Goal: Task Accomplishment & Management: Use online tool/utility

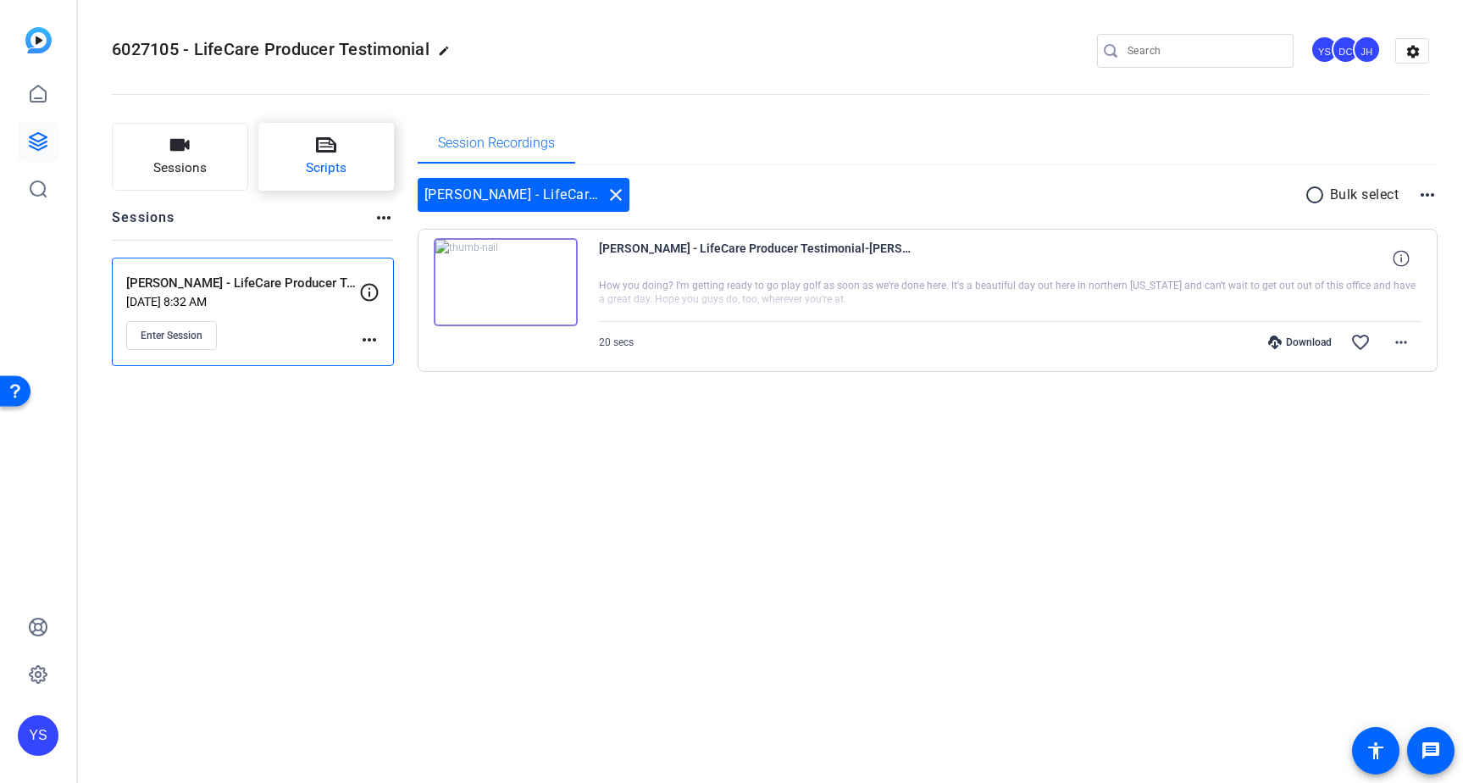
click at [321, 159] on span "Scripts" at bounding box center [326, 167] width 41 height 19
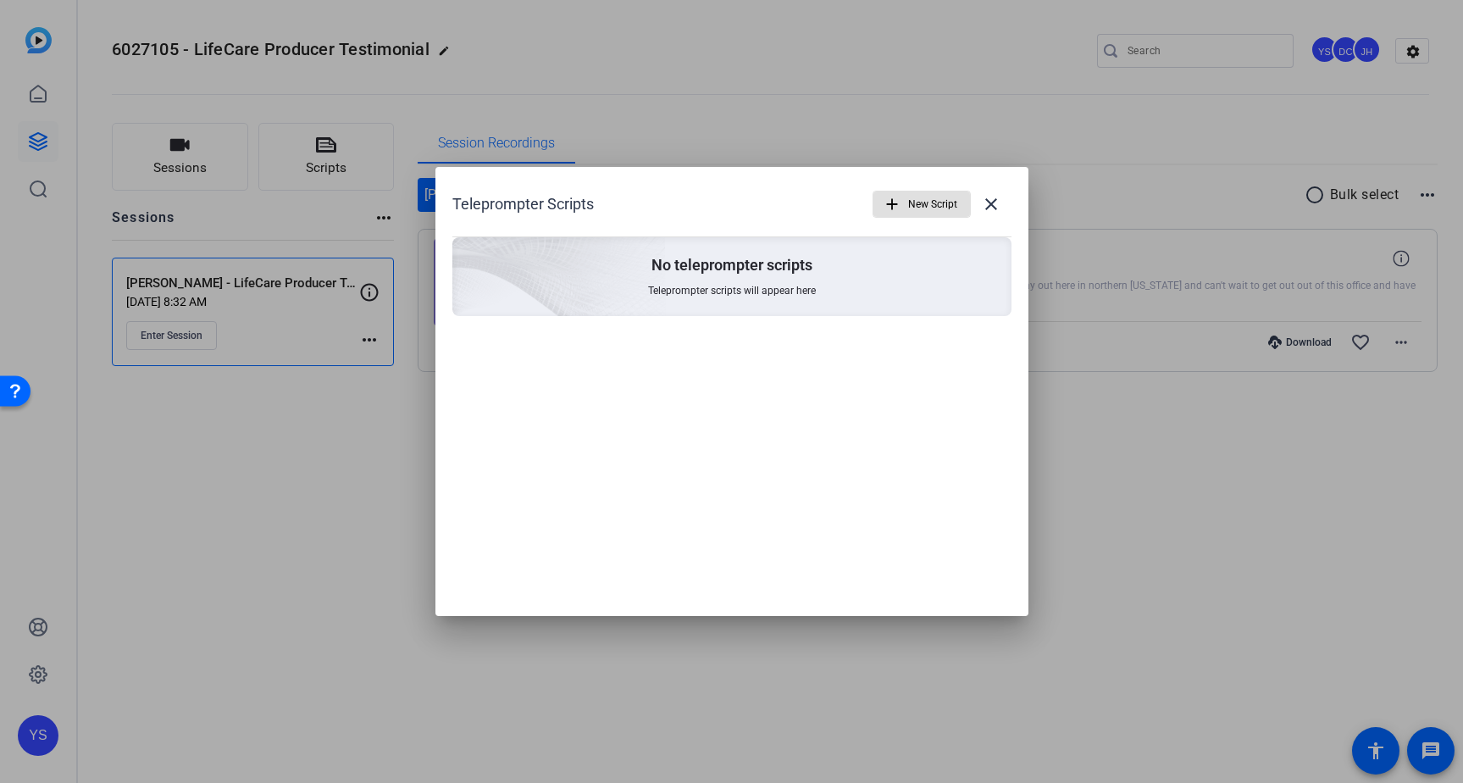
click at [912, 212] on span "New Script" at bounding box center [932, 204] width 49 height 32
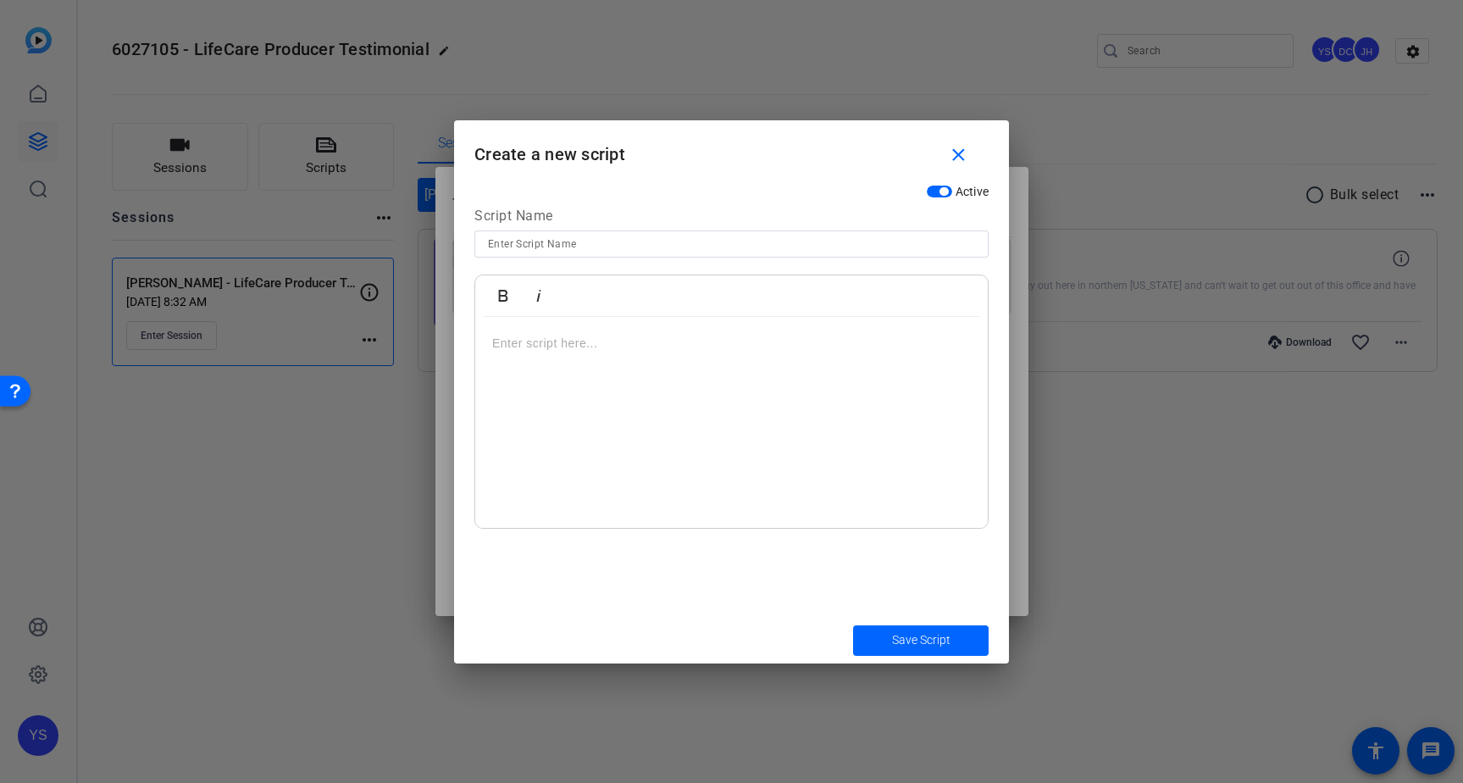
click at [925, 463] on div at bounding box center [731, 423] width 513 height 212
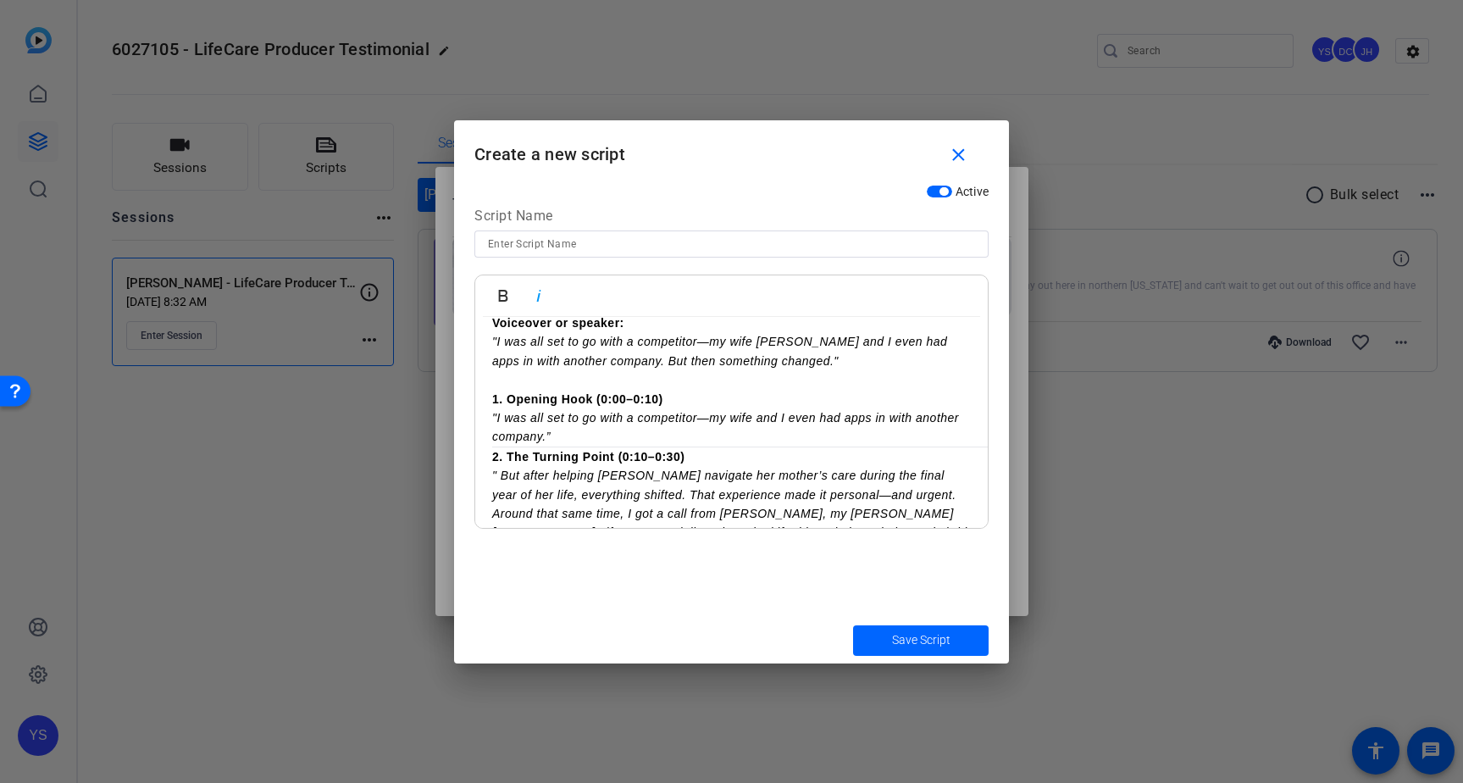
scroll to position [31, 0]
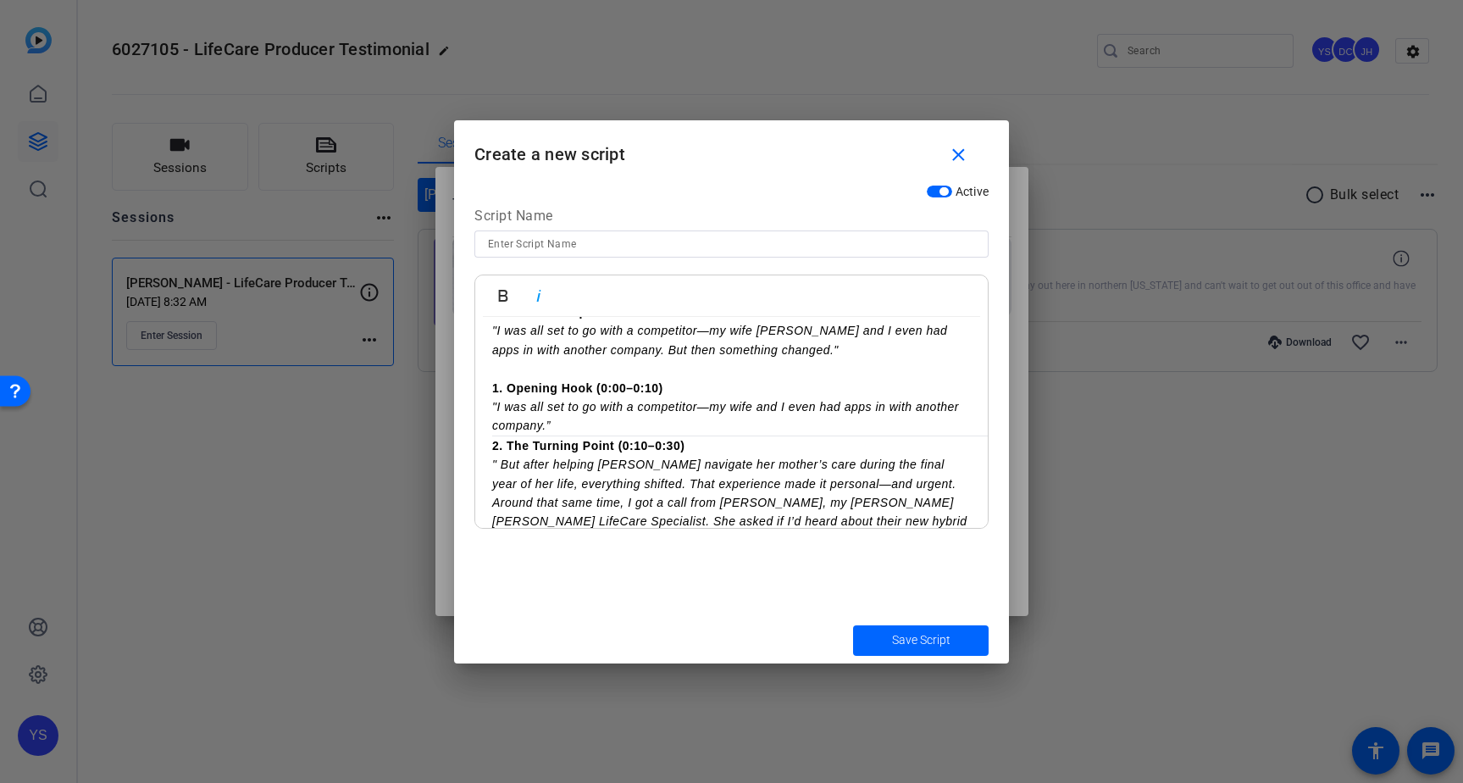
click at [694, 388] on p "1. Opening Hook (0:00–0:10)" at bounding box center [731, 388] width 479 height 19
click at [617, 429] on p ""I was all set to go with a competitor—my wife and I even had apps in with anot…" at bounding box center [731, 416] width 479 height 38
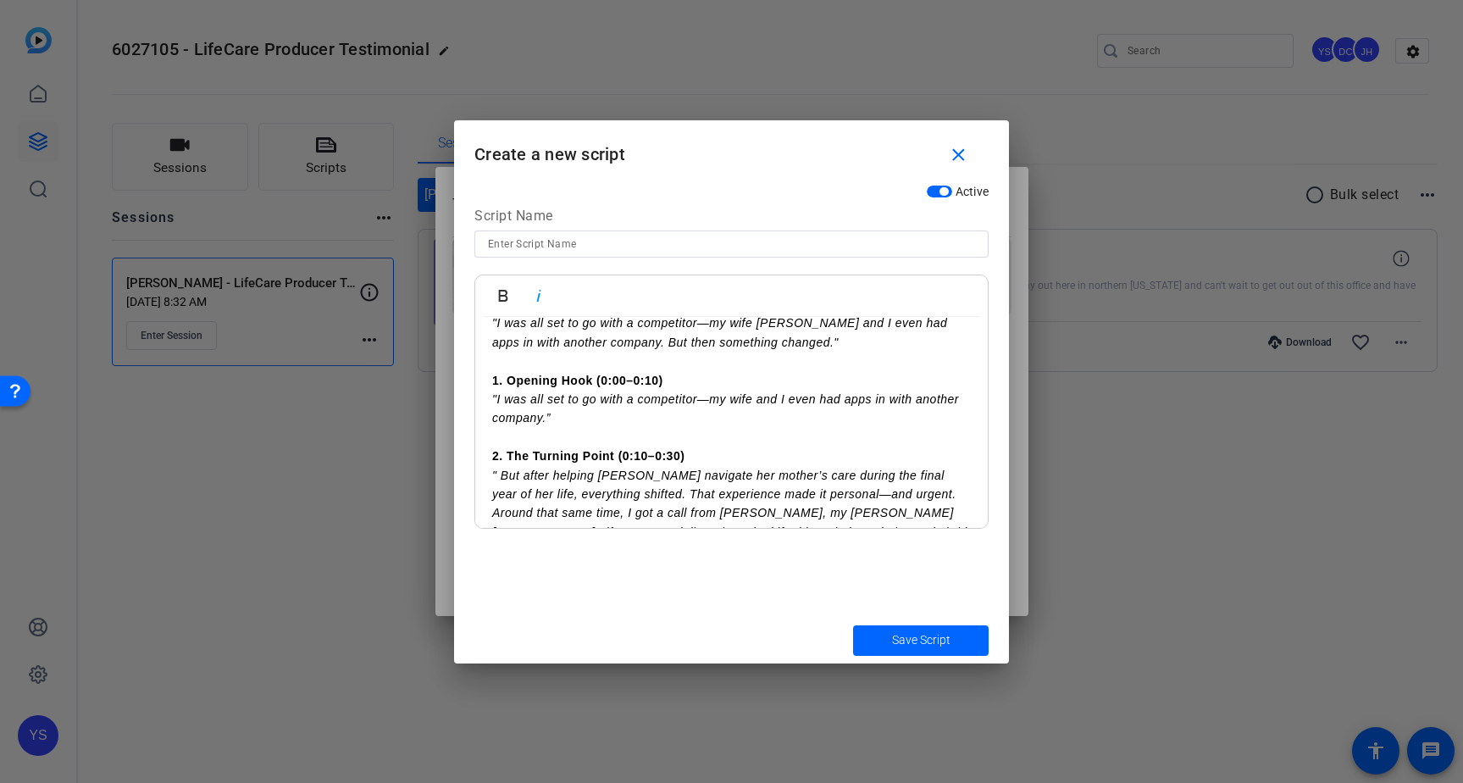
scroll to position [152, 0]
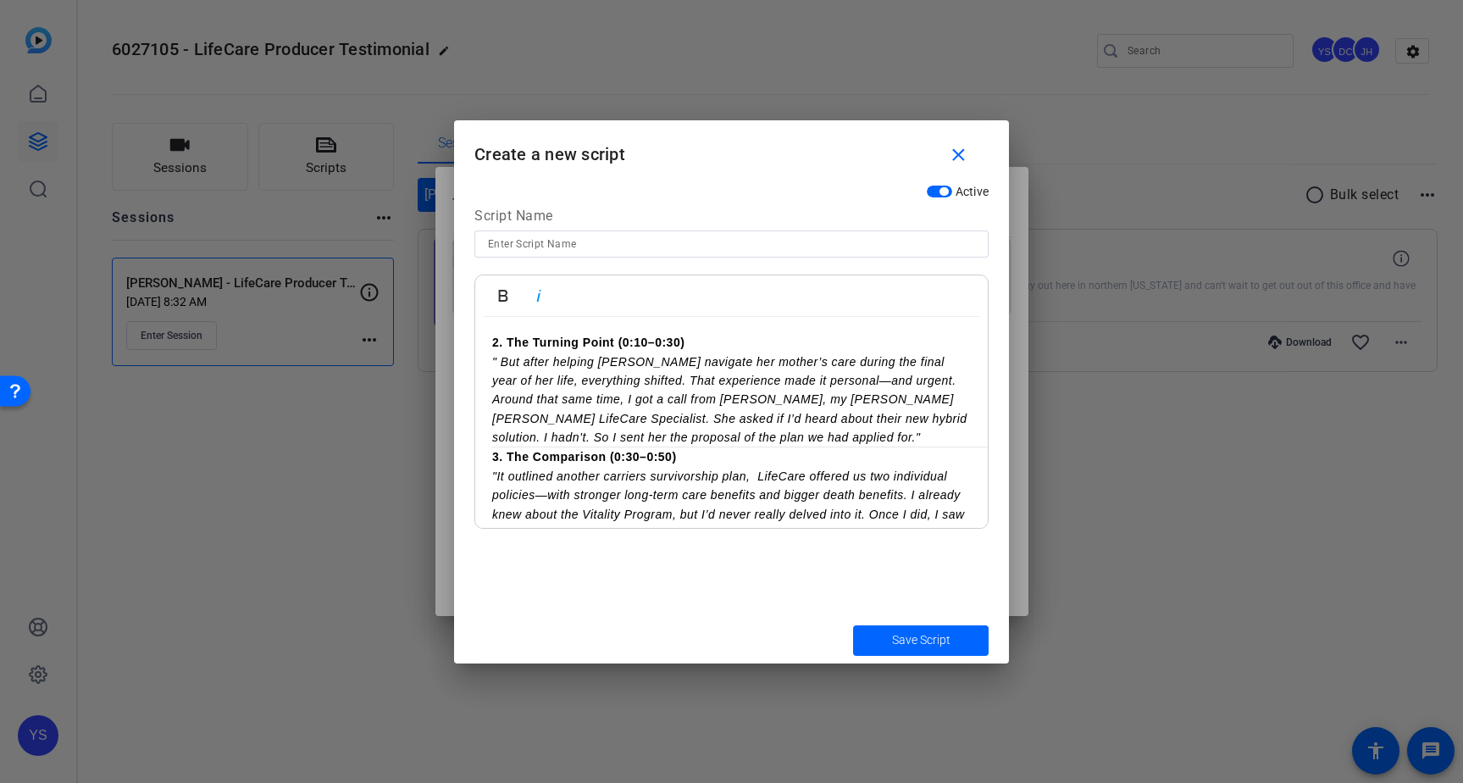
click at [724, 434] on p "" But after helping [PERSON_NAME] navigate her mother’s care during the final y…" at bounding box center [731, 399] width 479 height 95
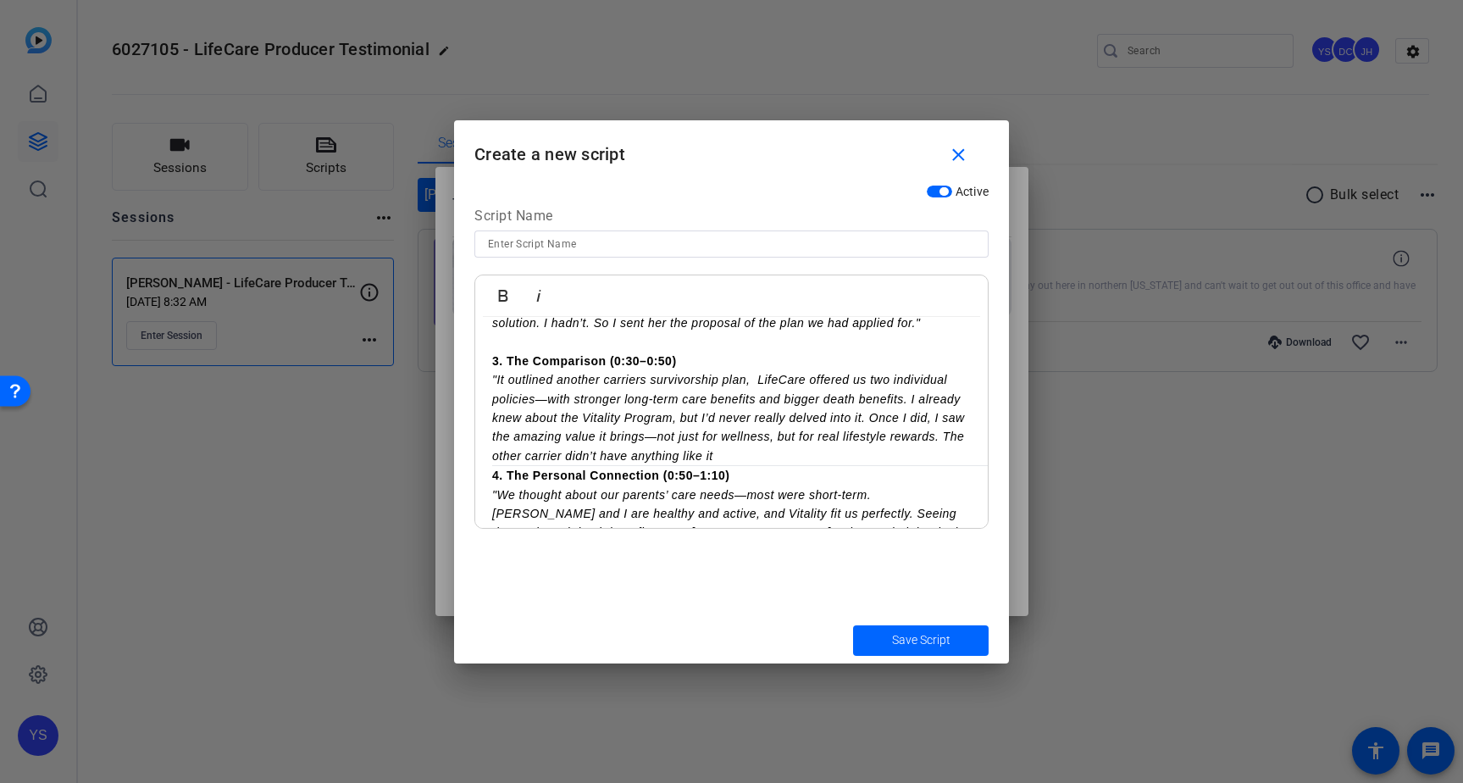
click at [821, 454] on p ""It outlined another carriers survivorship plan, LifeCare offered us two indivi…" at bounding box center [731, 417] width 479 height 95
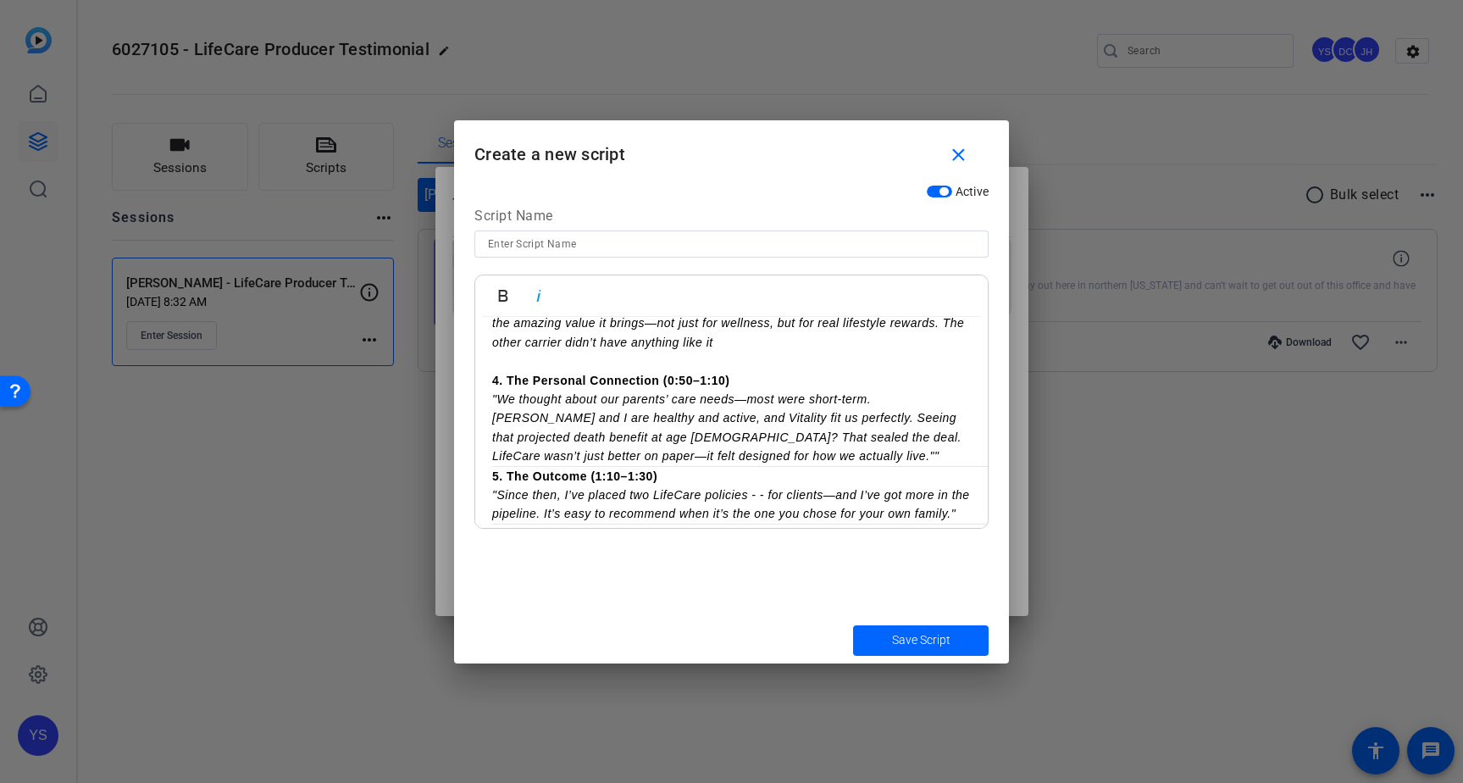
click at [726, 457] on p ""We thought about our parents’ care needs—most were short-term. [PERSON_NAME] a…" at bounding box center [731, 428] width 479 height 76
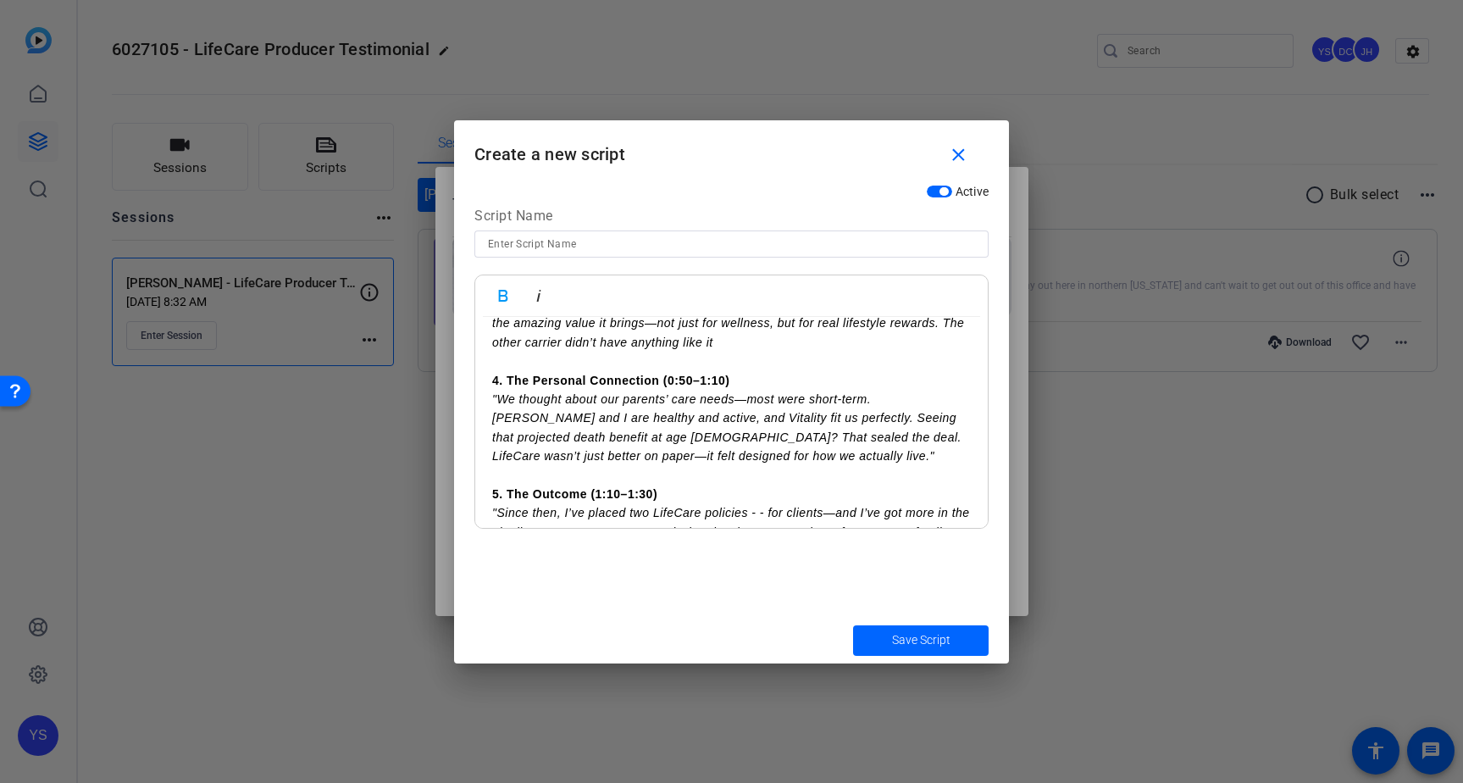
scroll to position [494, 0]
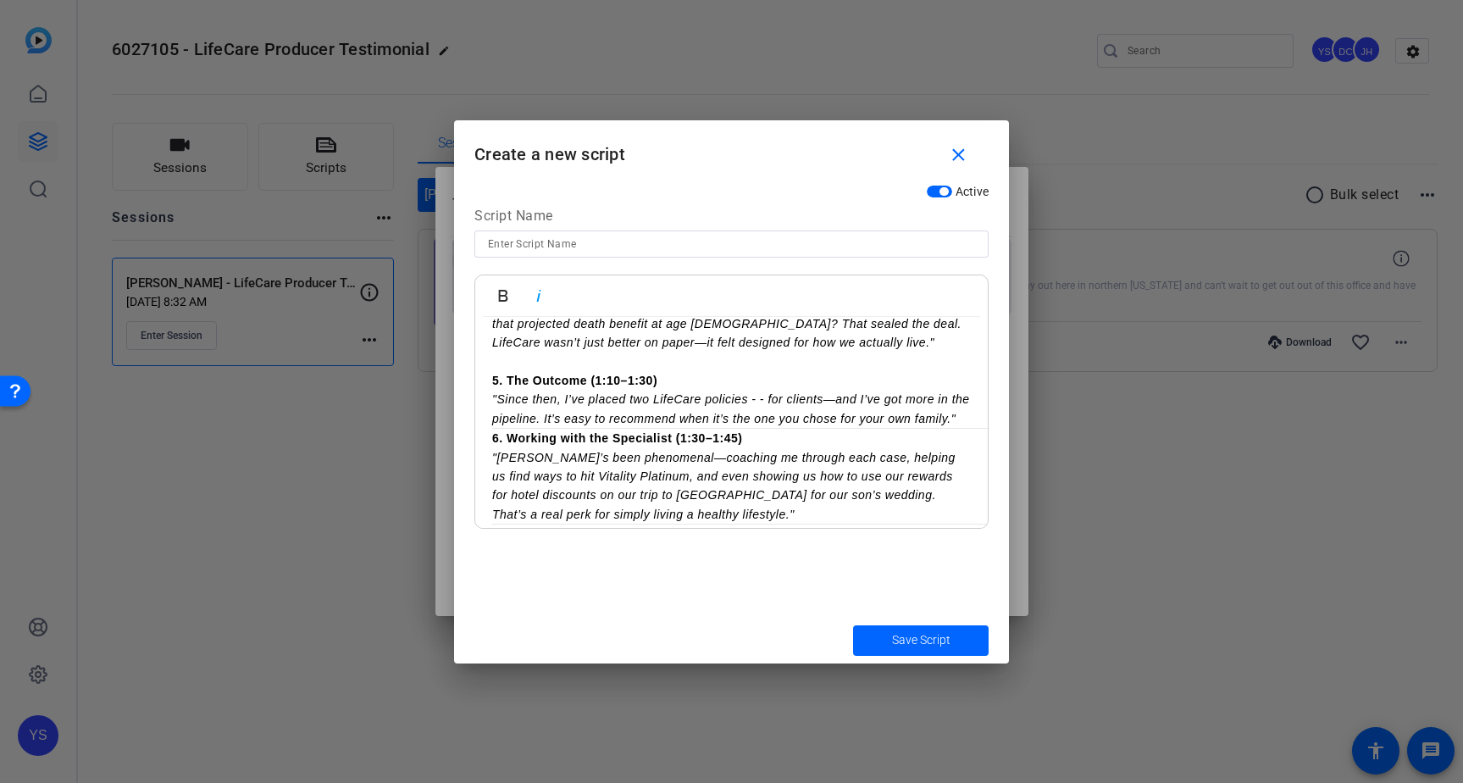
click at [586, 428] on p ""Since then, I’ve placed two LifeCare policies - - for clients—and I’ve got mor…" at bounding box center [731, 409] width 479 height 38
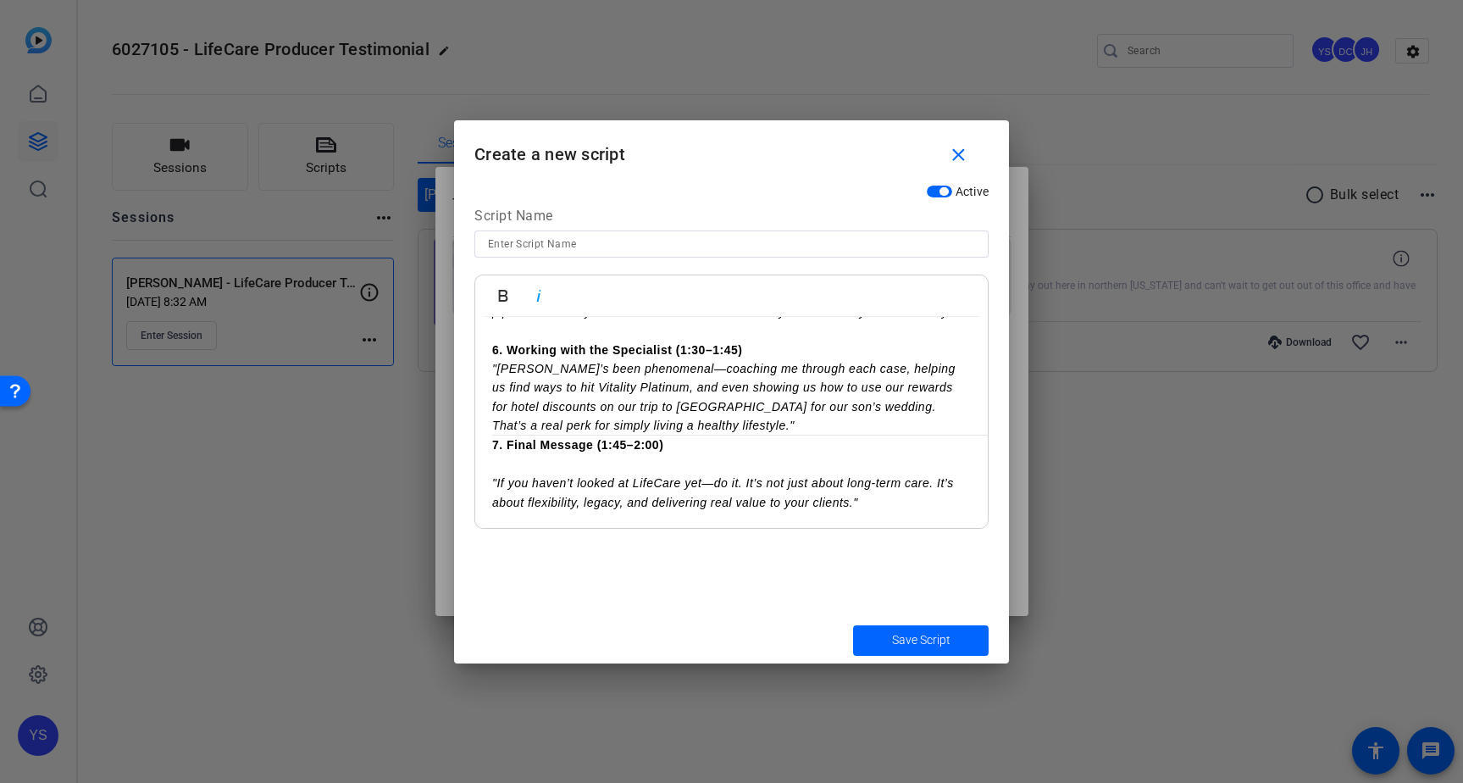
click at [685, 435] on p ""[PERSON_NAME]’s been phenomenal—coaching me through each case, helping us find…" at bounding box center [731, 397] width 479 height 76
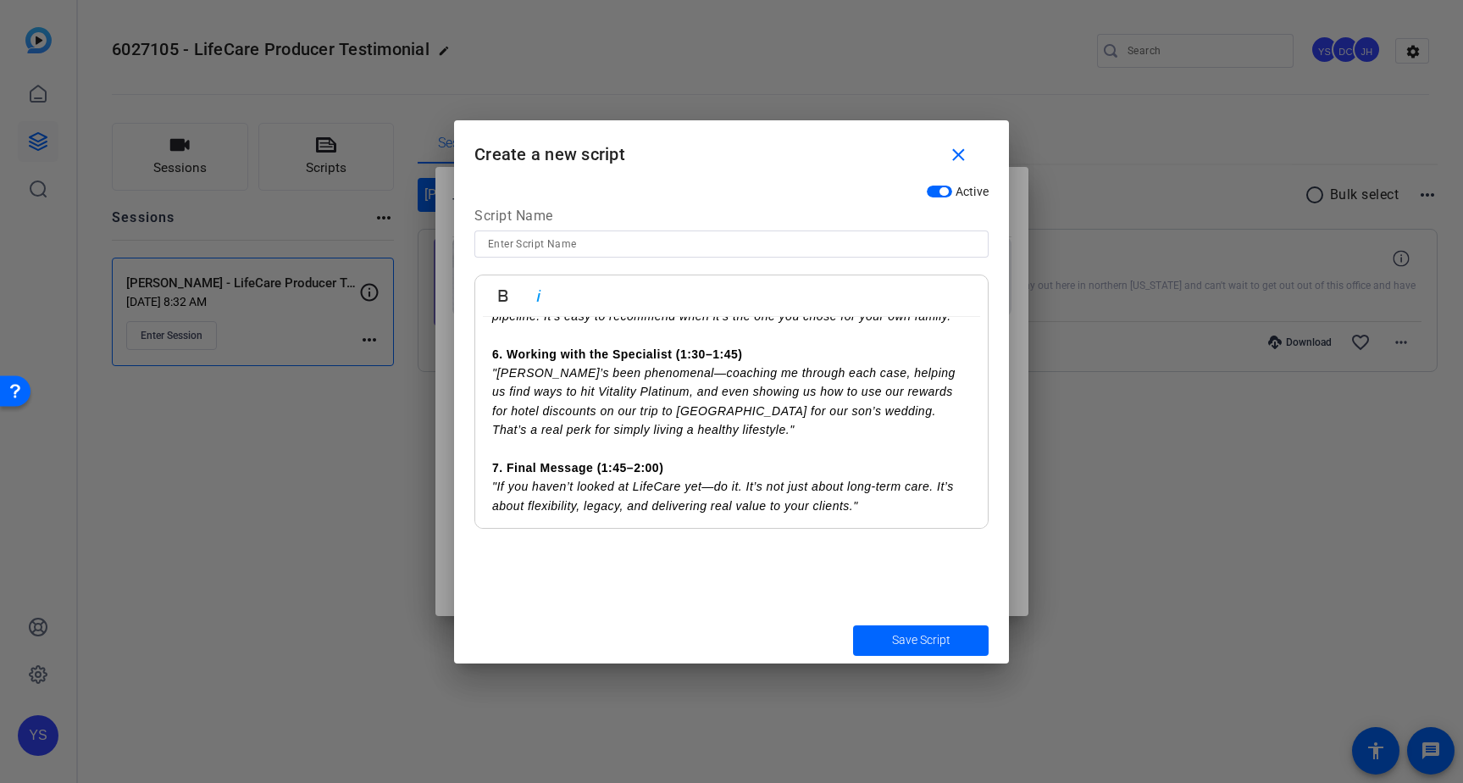
scroll to position [607, 0]
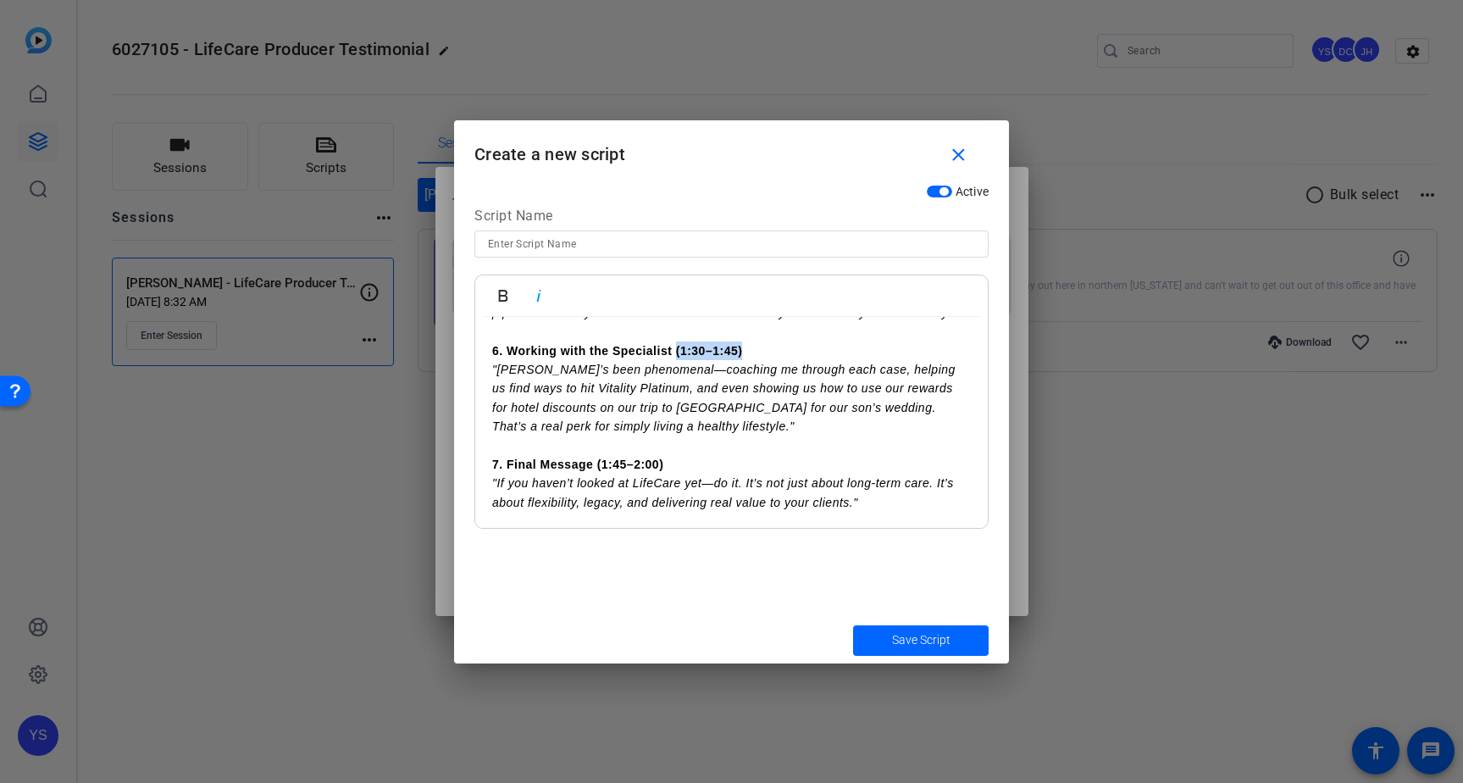
drag, startPoint x: 676, startPoint y: 359, endPoint x: 760, endPoint y: 360, distance: 83.9
click at [760, 360] on p "6. Working with the Specialist (1:30–1:45)" at bounding box center [731, 350] width 479 height 19
drag, startPoint x: 591, startPoint y: 474, endPoint x: 673, endPoint y: 476, distance: 81.3
click at [673, 474] on p "7. Final Message (1:45–2:00)" at bounding box center [731, 464] width 479 height 19
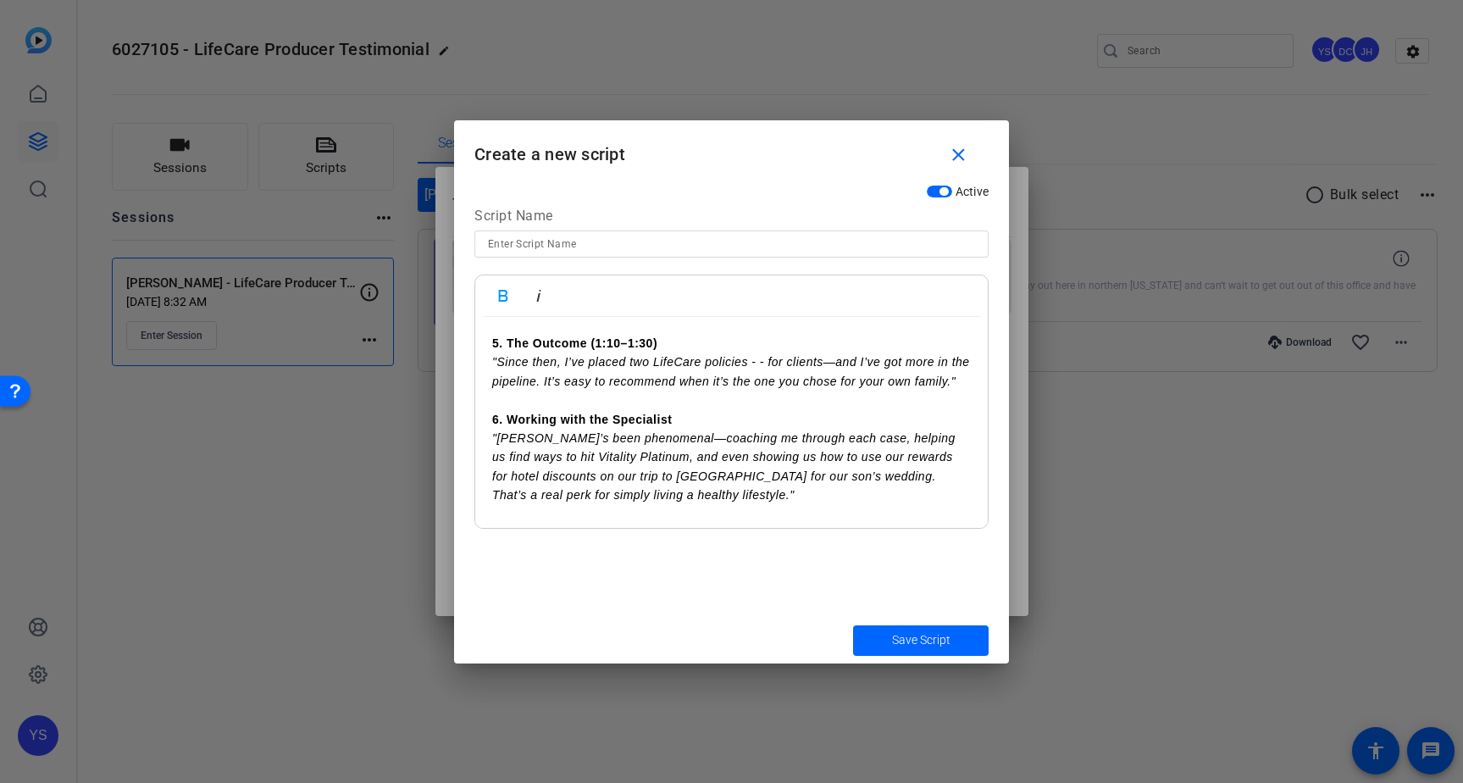
scroll to position [520, 0]
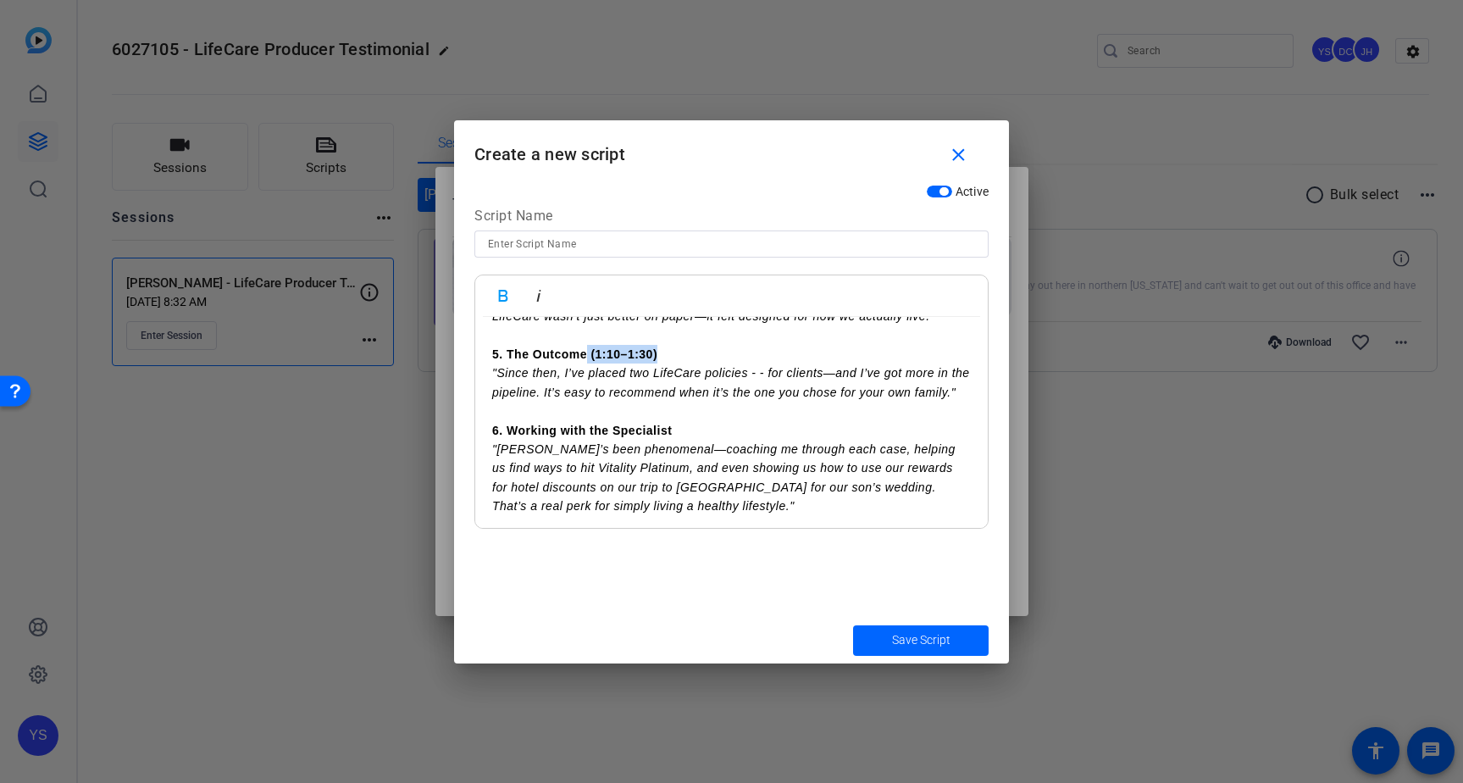
drag, startPoint x: 586, startPoint y: 352, endPoint x: 677, endPoint y: 356, distance: 90.7
click at [677, 356] on p "5. The Outcome (1:10–1:30)" at bounding box center [731, 354] width 479 height 19
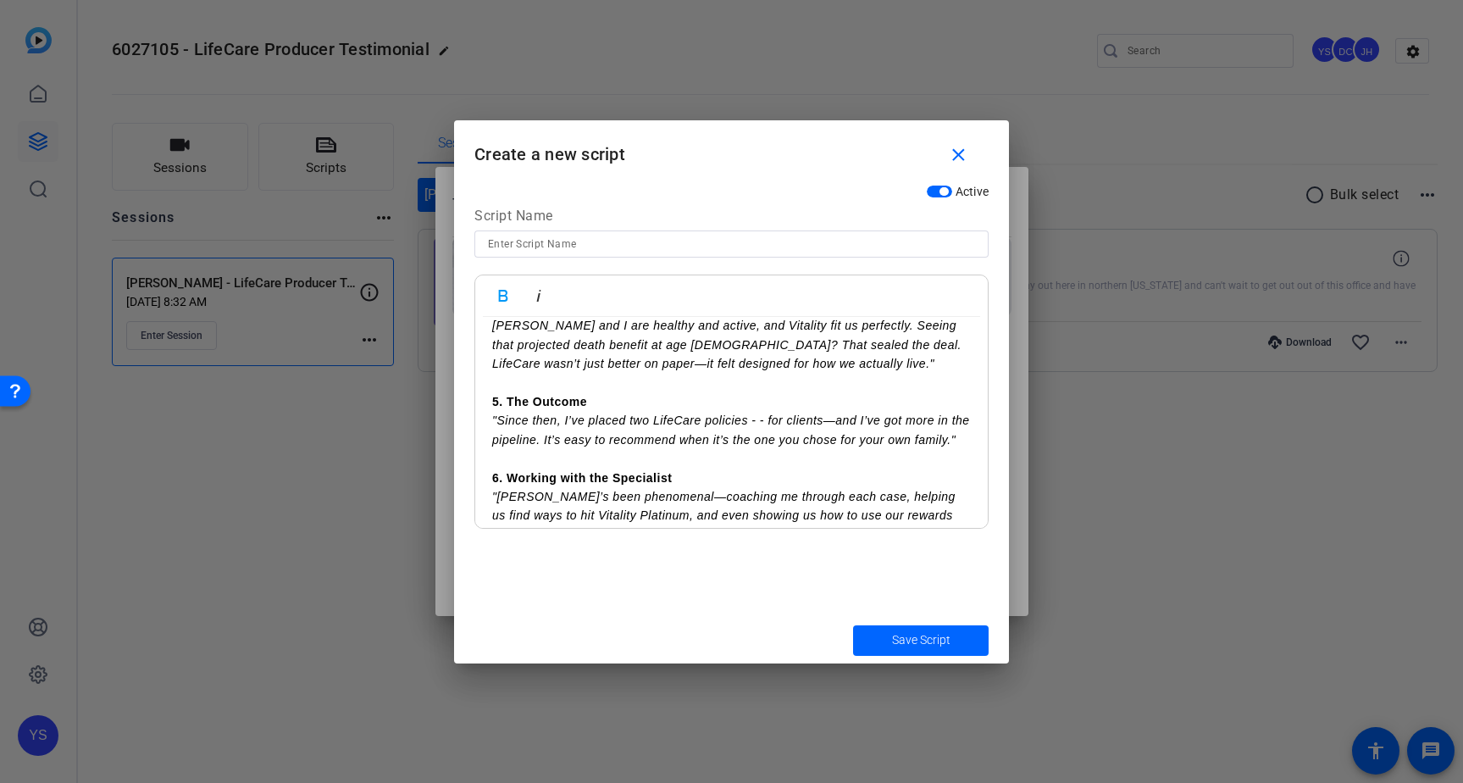
scroll to position [333, 0]
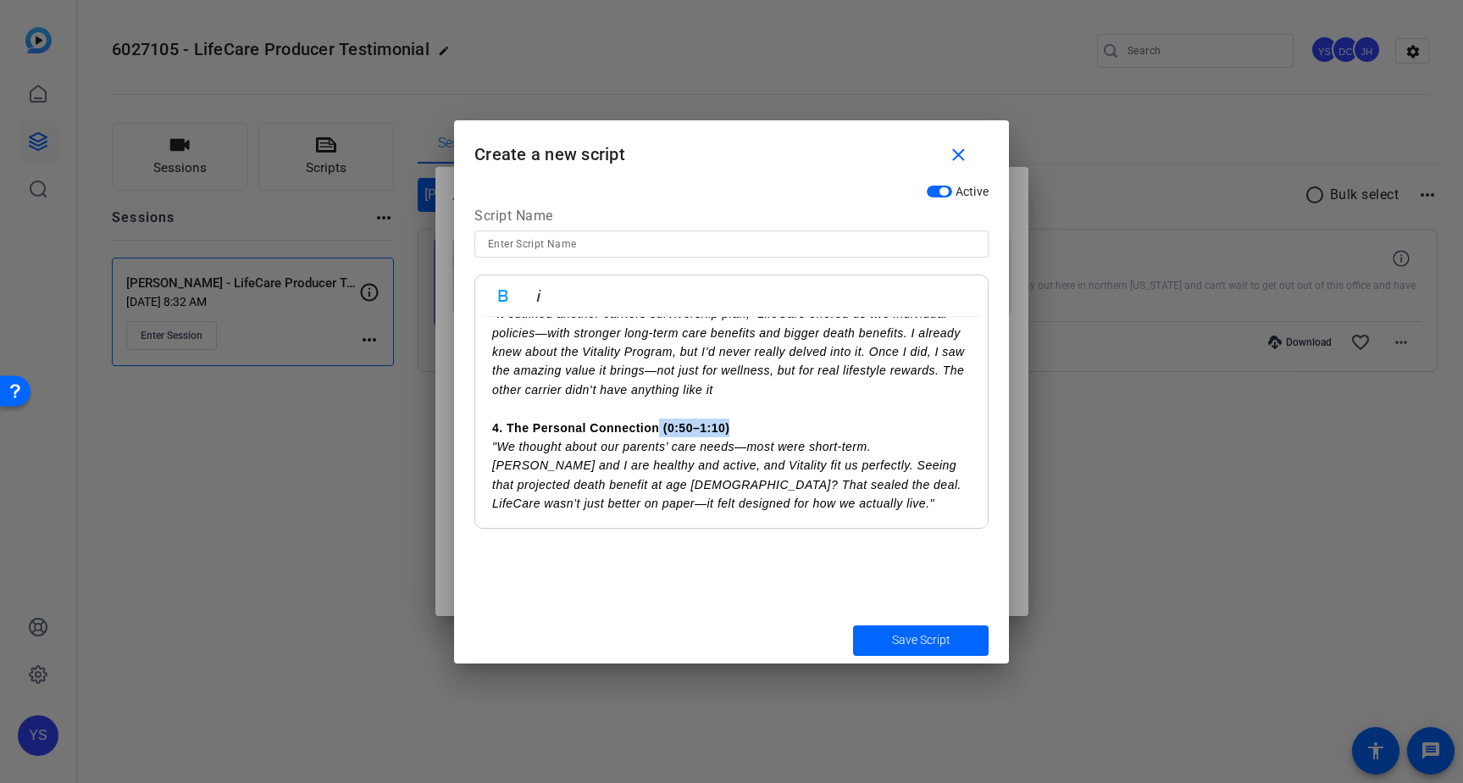
drag, startPoint x: 657, startPoint y: 427, endPoint x: 734, endPoint y: 426, distance: 77.1
click at [734, 426] on p "4. The Personal Connection (0:50–1:10)" at bounding box center [731, 428] width 479 height 19
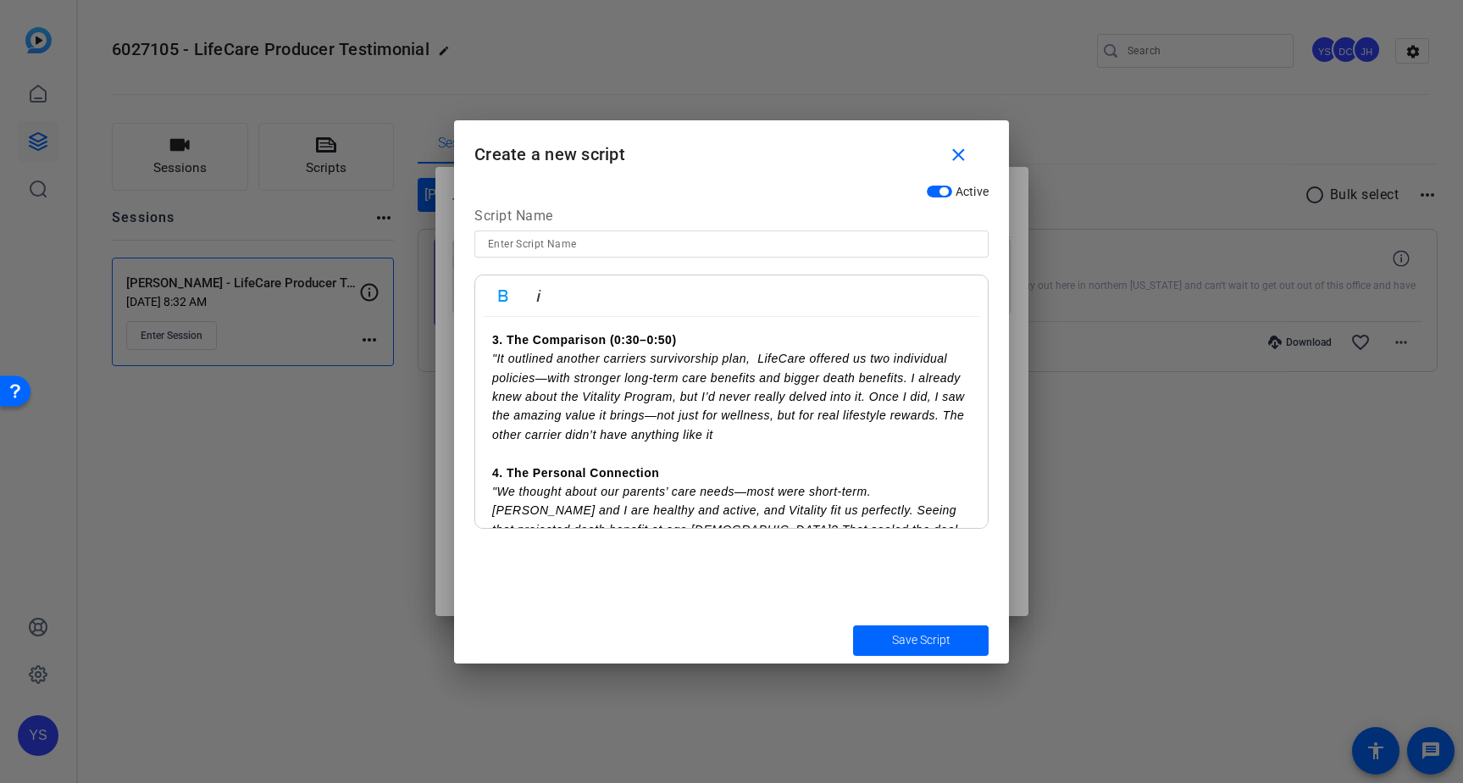
scroll to position [277, 0]
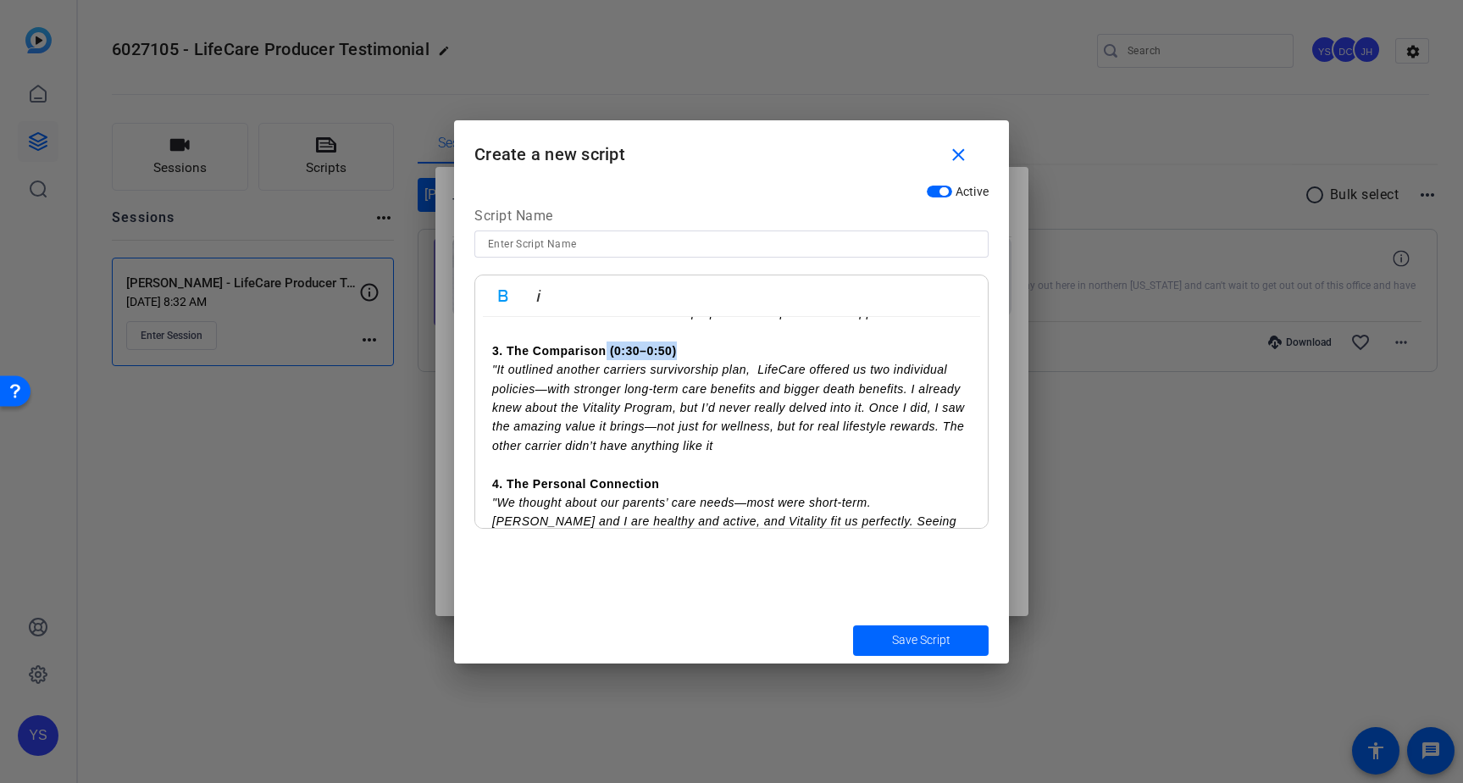
drag, startPoint x: 604, startPoint y: 349, endPoint x: 705, endPoint y: 351, distance: 100.8
click at [705, 351] on p "3. The Comparison (0:30–0:50)" at bounding box center [731, 350] width 479 height 19
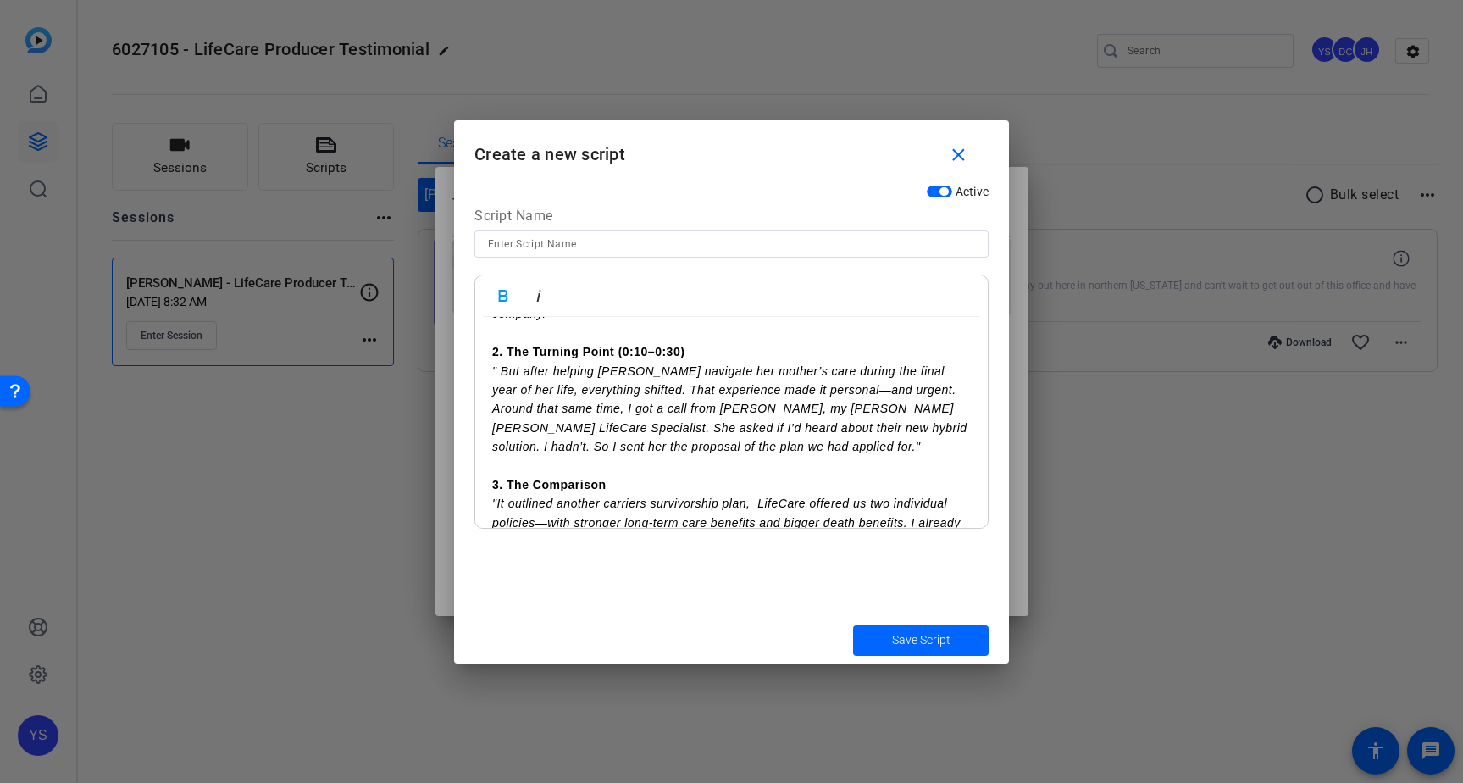
scroll to position [132, 0]
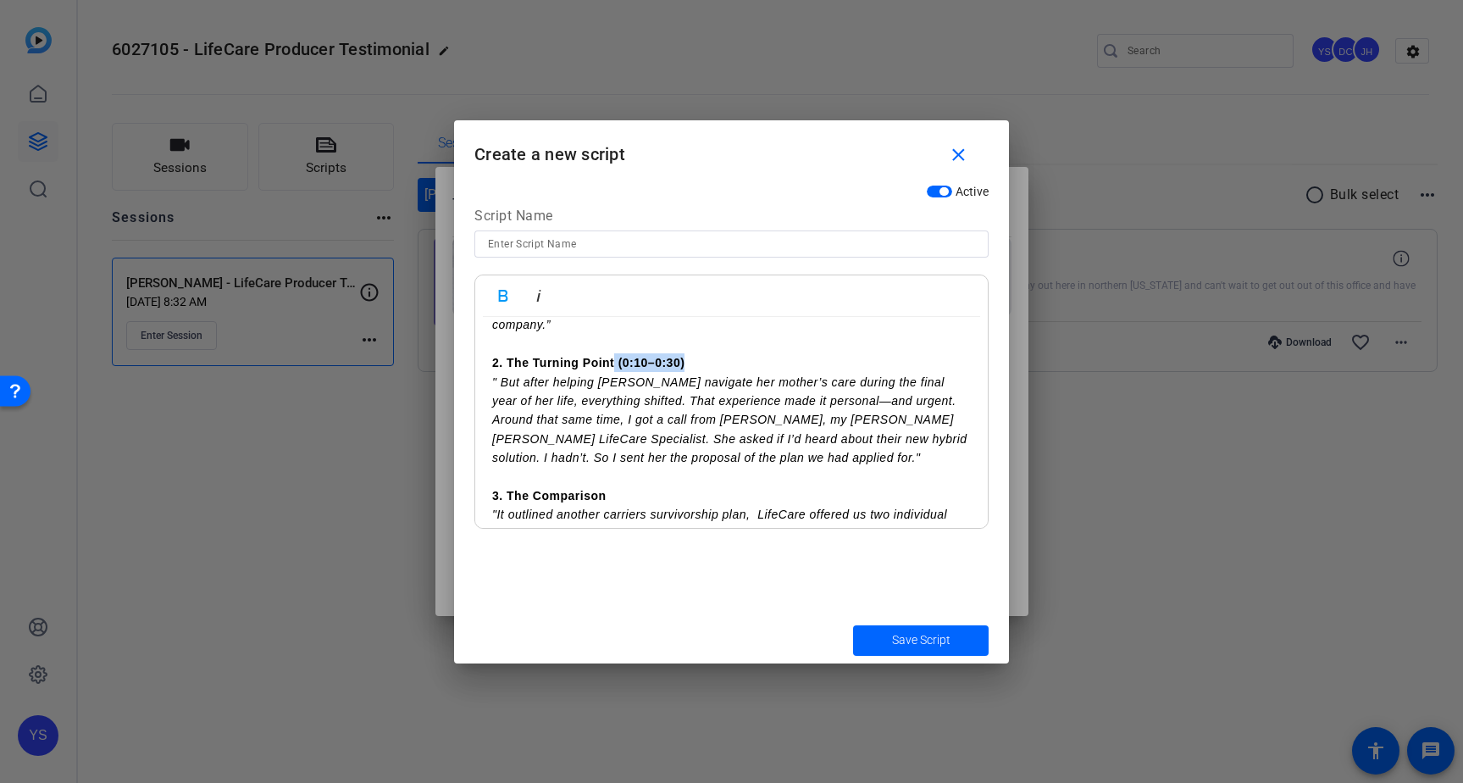
drag, startPoint x: 616, startPoint y: 362, endPoint x: 698, endPoint y: 365, distance: 82.2
click at [698, 365] on p "2. The Turning Point (0:10–0:30)" at bounding box center [731, 362] width 479 height 19
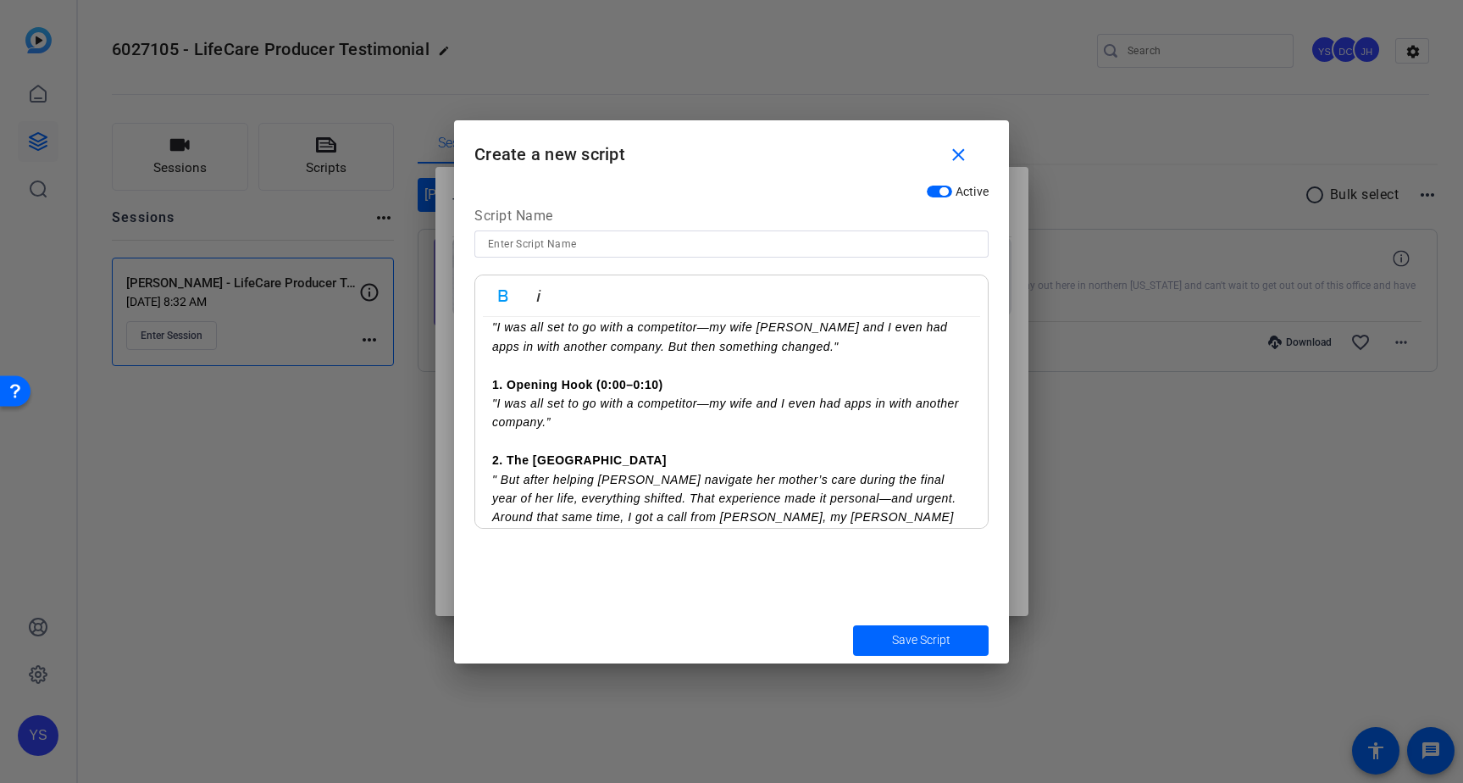
scroll to position [24, 0]
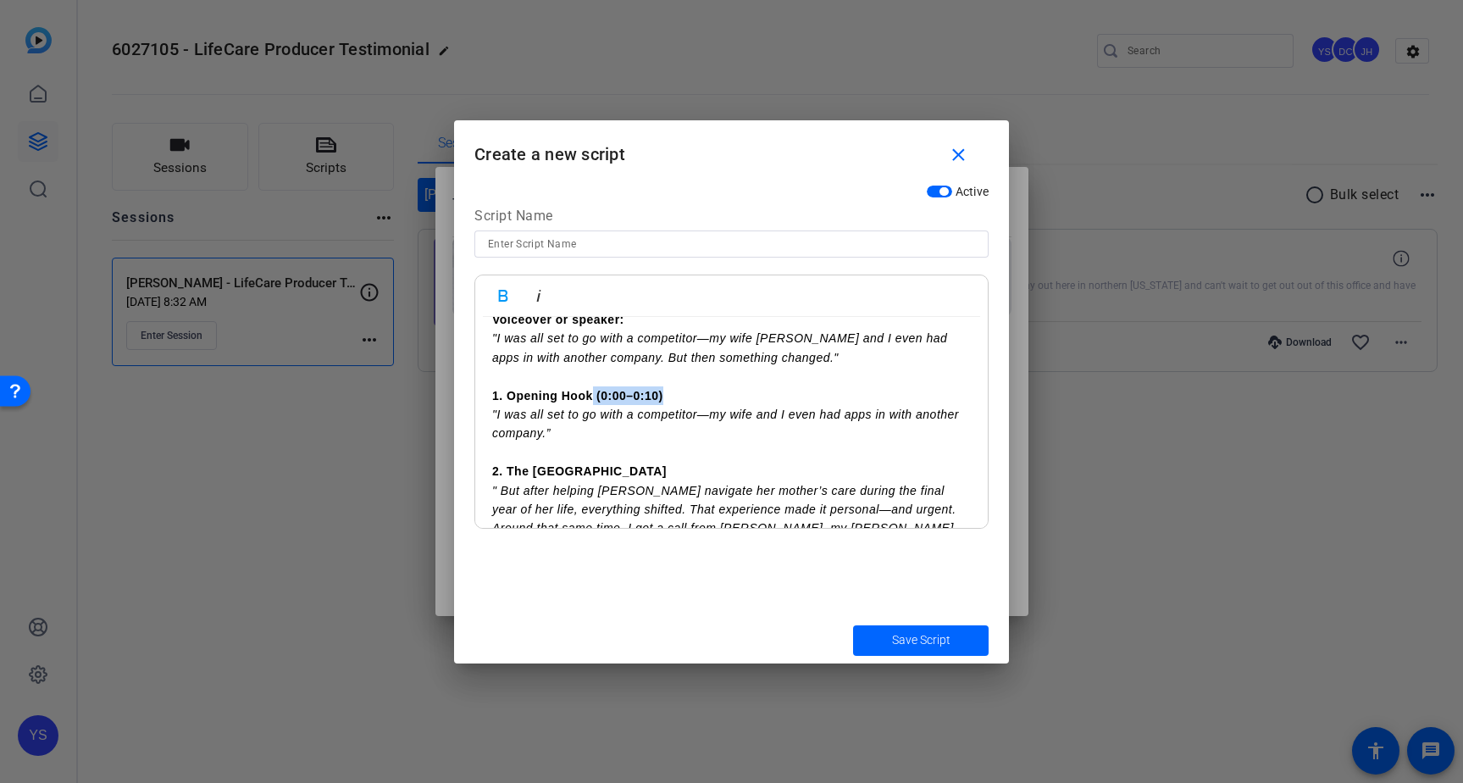
drag, startPoint x: 593, startPoint y: 396, endPoint x: 666, endPoint y: 396, distance: 72.9
click at [666, 396] on p "1. Opening Hook (0:00–0:10)" at bounding box center [731, 395] width 479 height 19
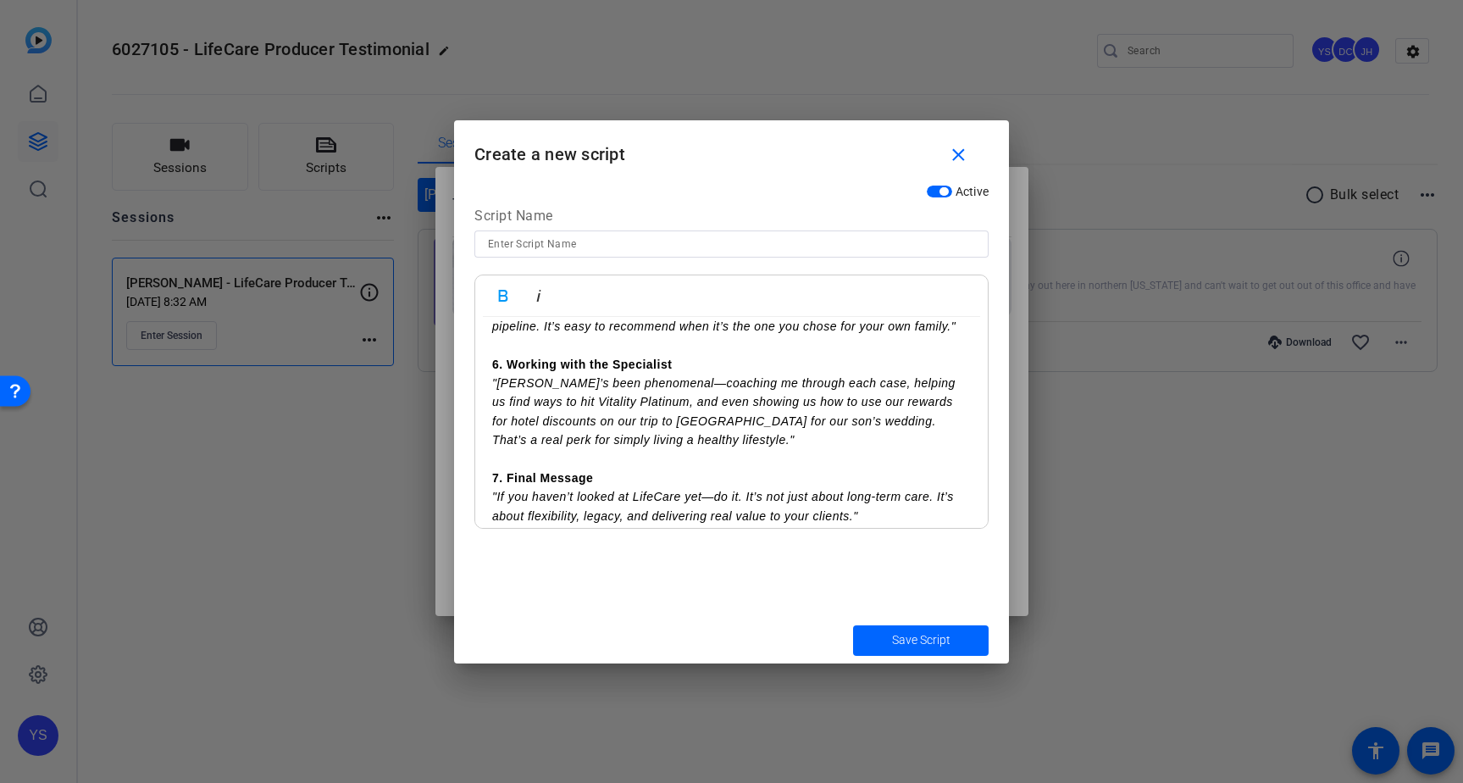
scroll to position [618, 0]
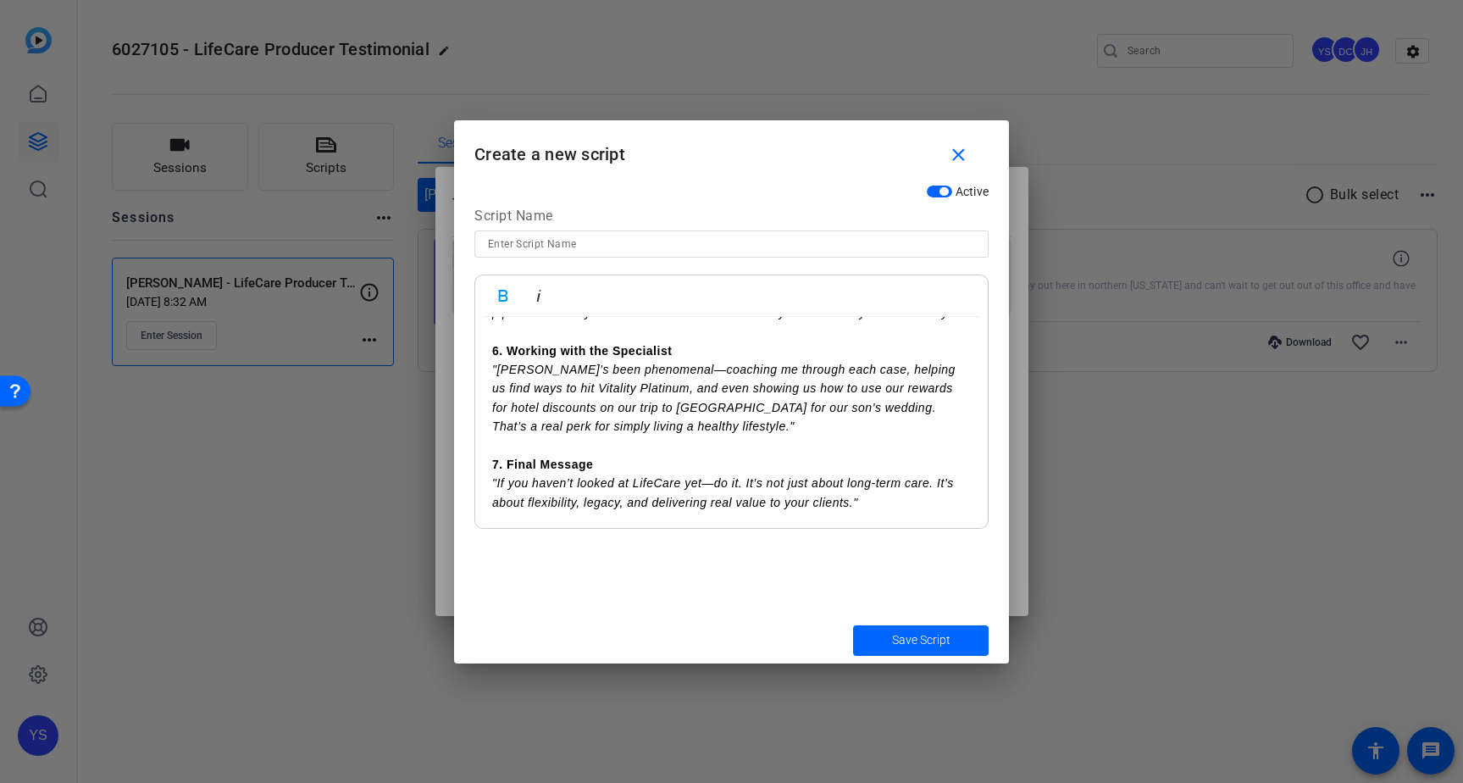
click at [622, 242] on input at bounding box center [731, 244] width 487 height 20
type input "[PERSON_NAME]"
click at [933, 633] on span "Save Script" at bounding box center [921, 640] width 58 height 18
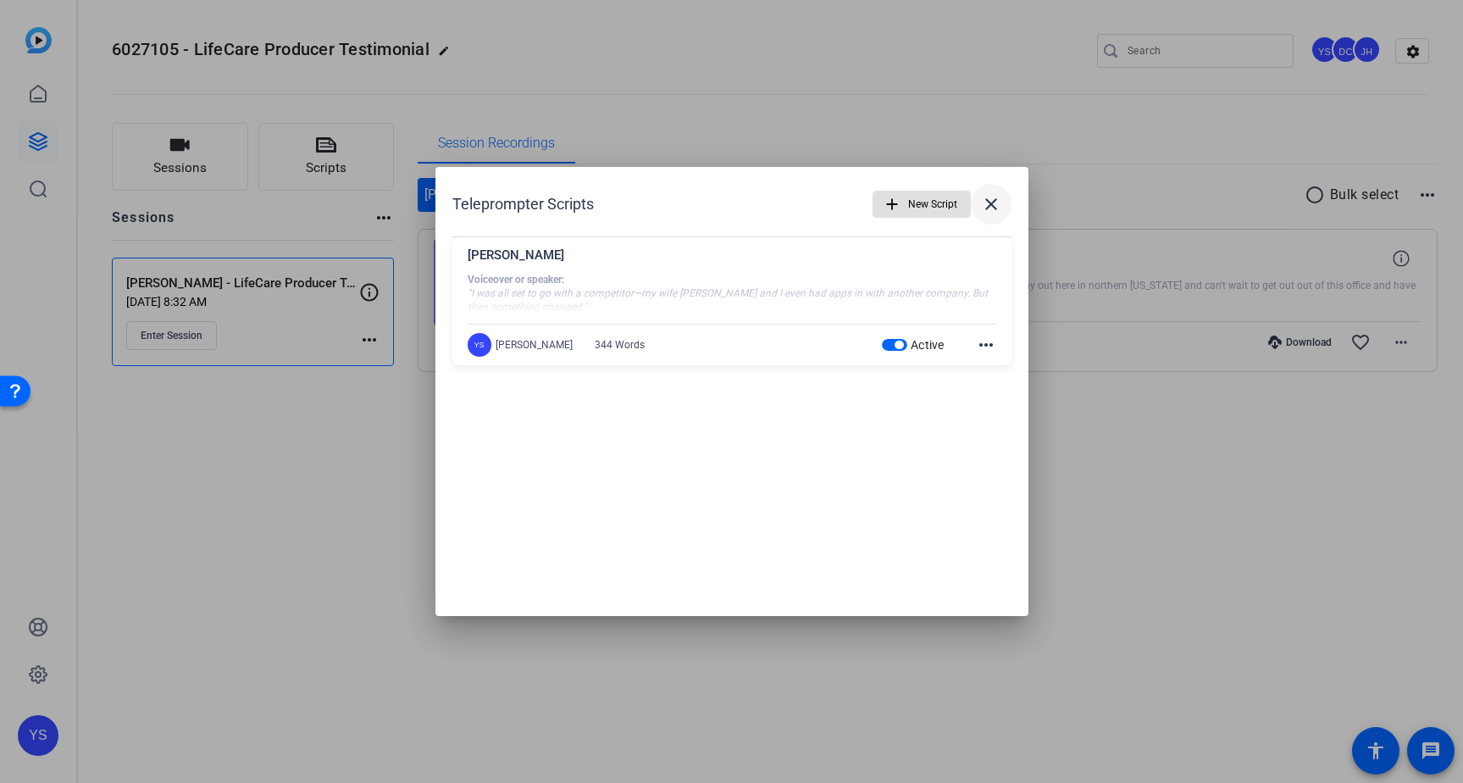
click at [989, 206] on mat-icon "close" at bounding box center [991, 204] width 20 height 20
